Goal: Transaction & Acquisition: Download file/media

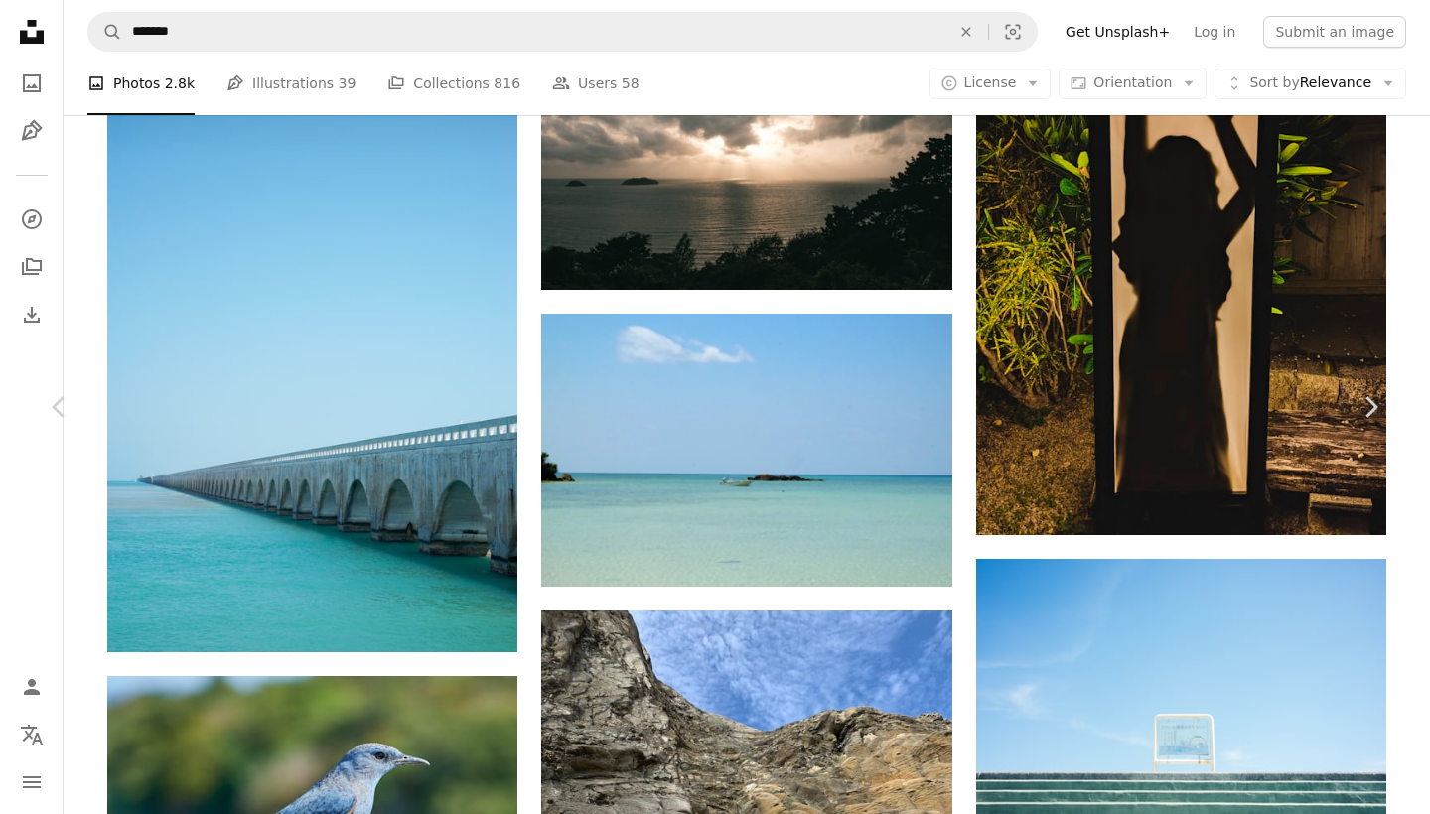
scroll to position [41217, 0]
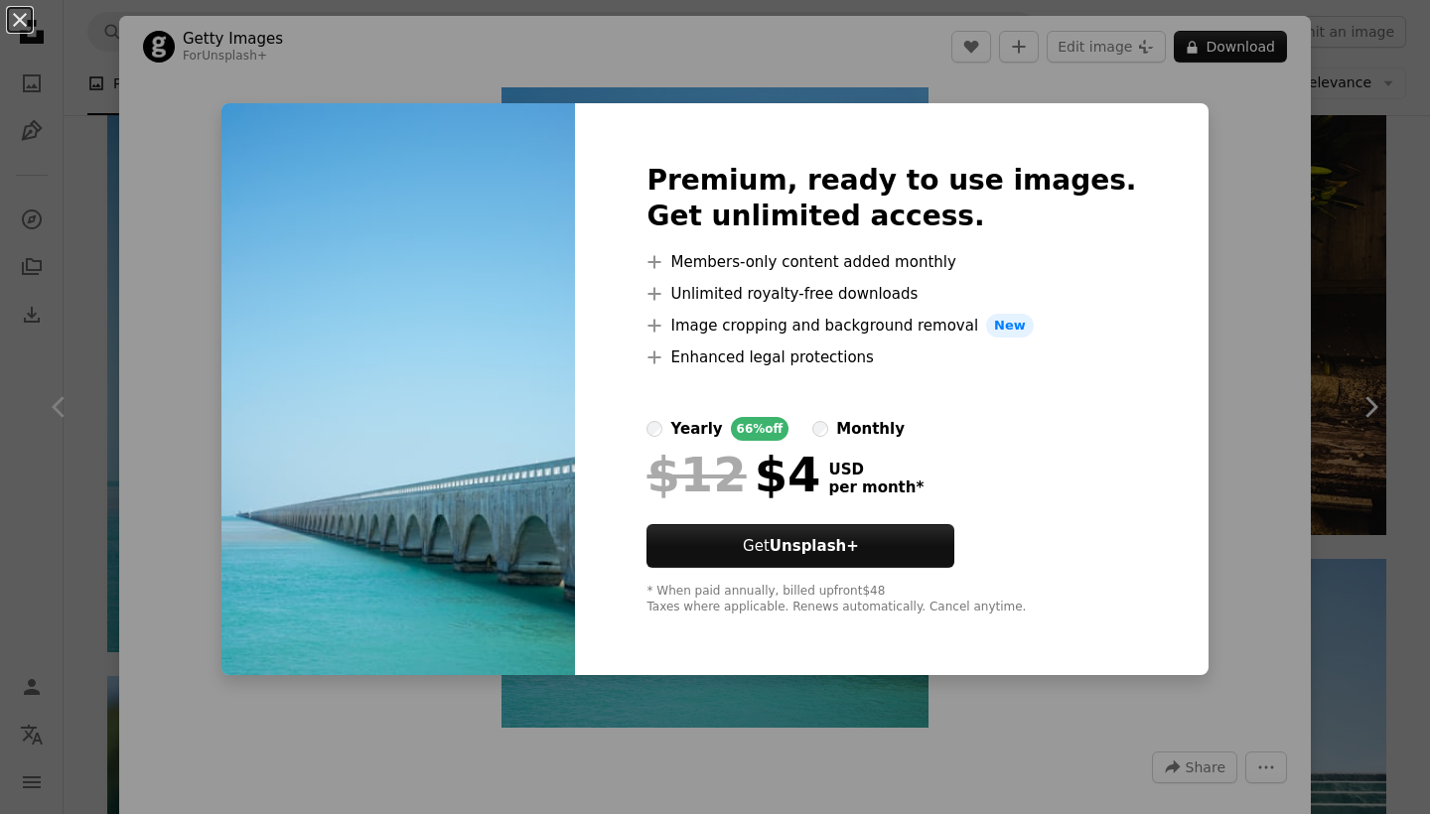
click at [1232, 147] on div "An X shape Premium, ready to use images. Get unlimited access. A plus sign Memb…" at bounding box center [715, 407] width 1430 height 814
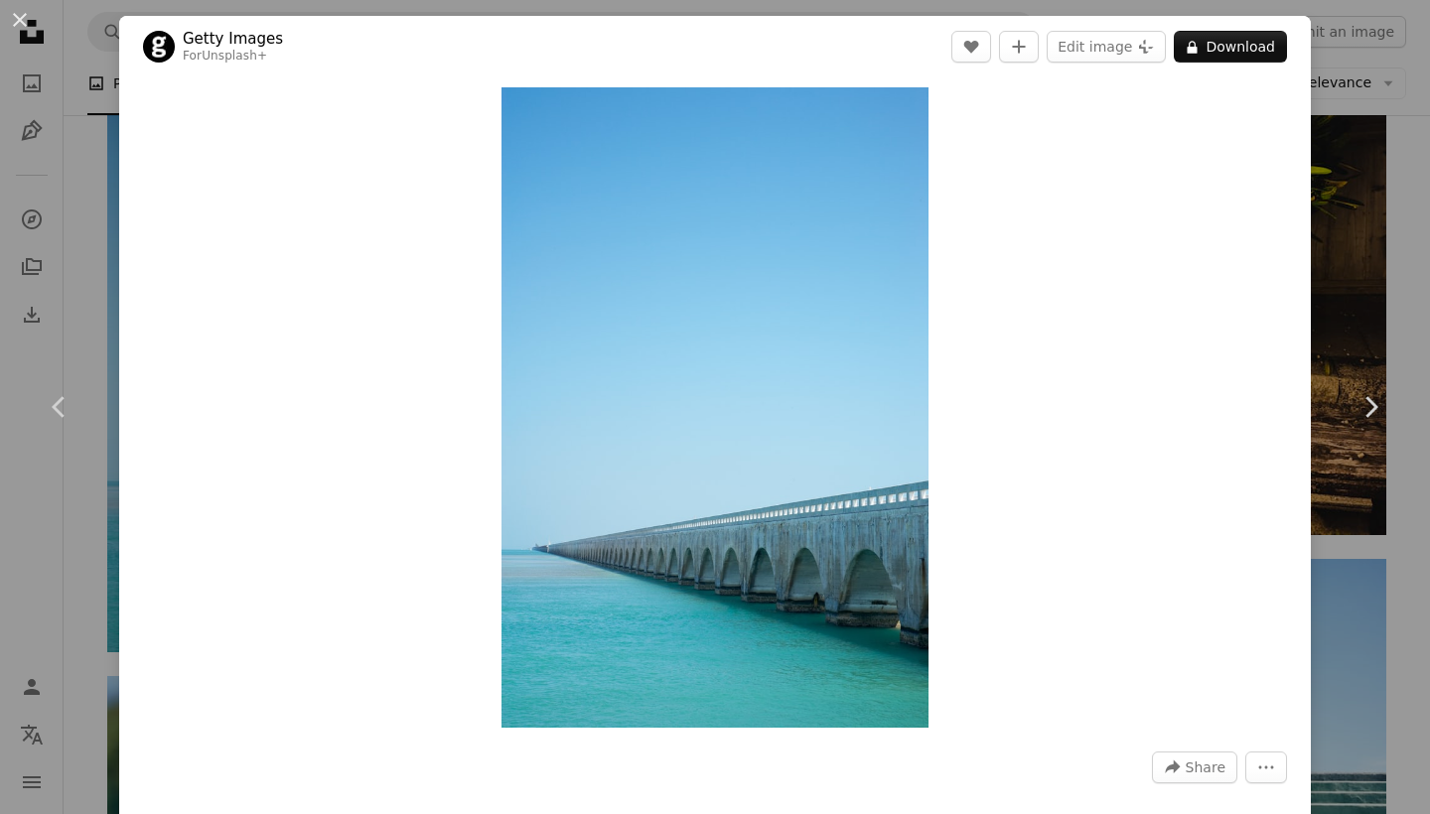
click at [1321, 126] on div "An X shape Chevron left Chevron right Getty Images For Unsplash+ A heart A plus…" at bounding box center [715, 407] width 1430 height 814
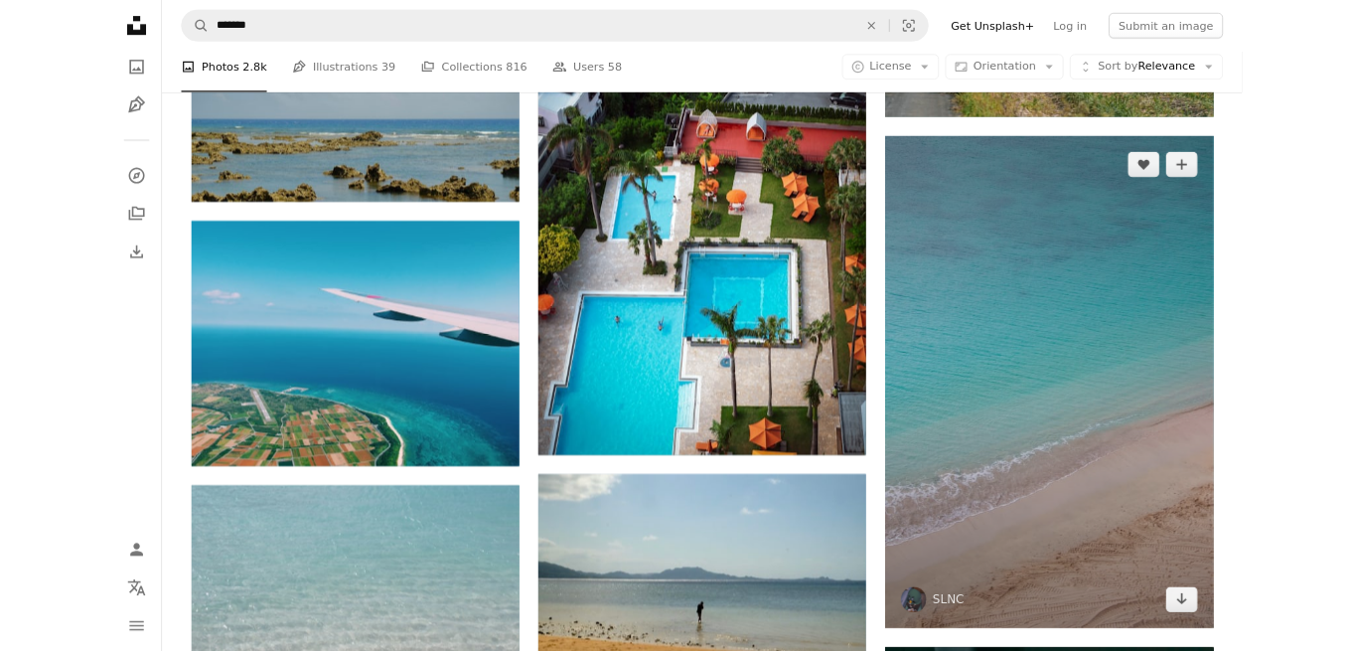
scroll to position [44340, 0]
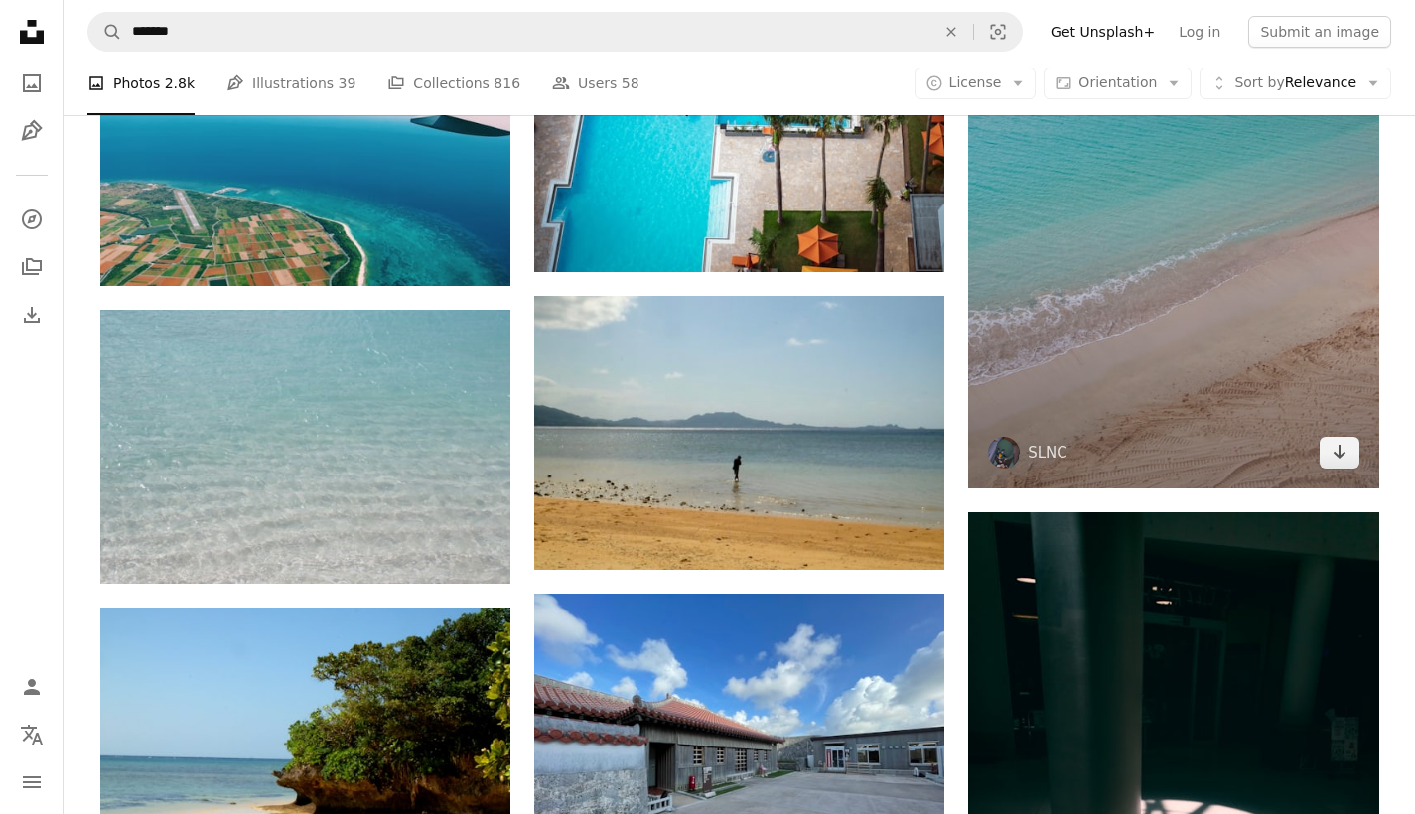
click at [1307, 329] on img at bounding box center [1173, 181] width 410 height 616
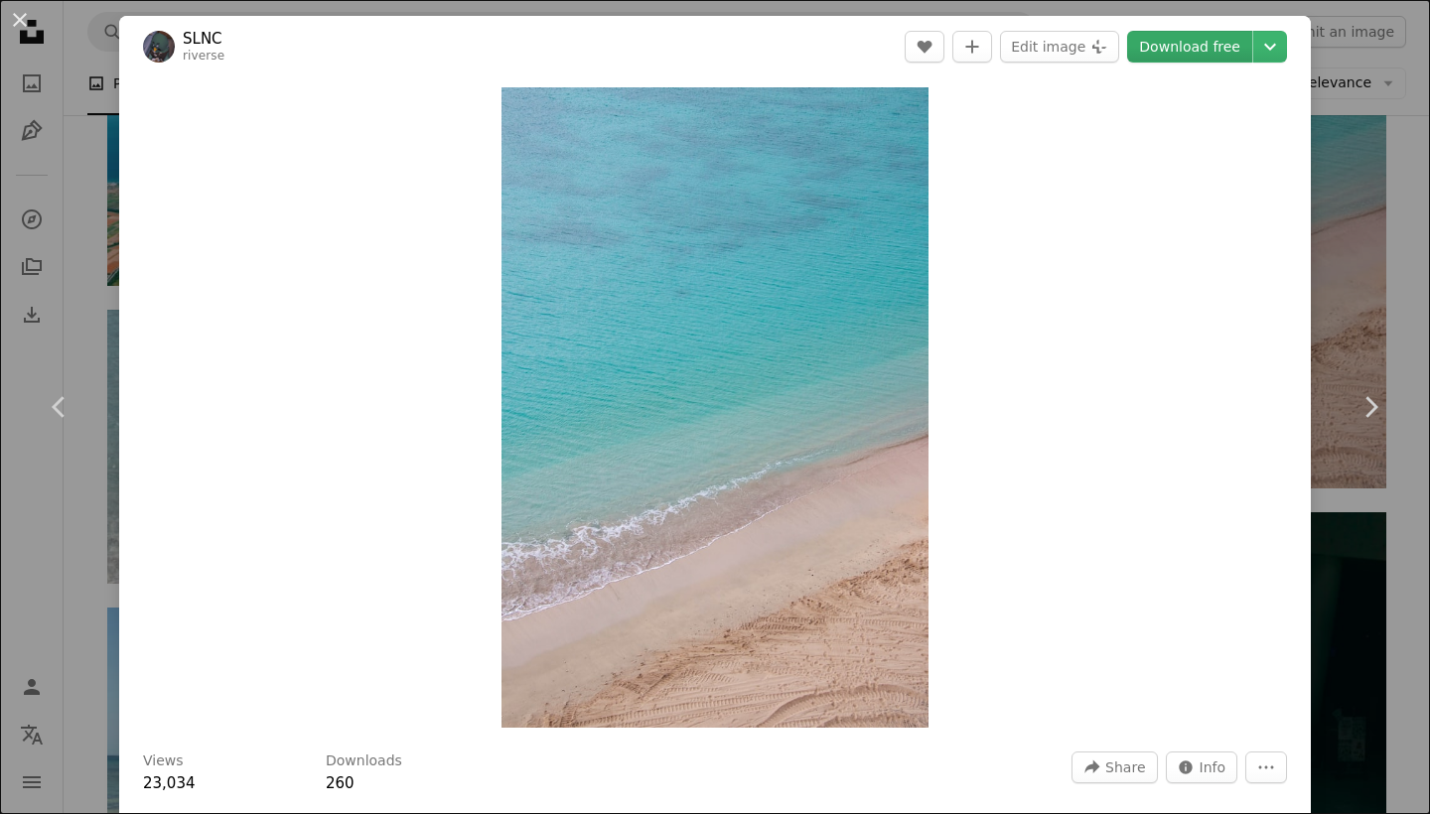
click at [1216, 44] on link "Download free" at bounding box center [1189, 47] width 125 height 32
